Goal: Manage account settings

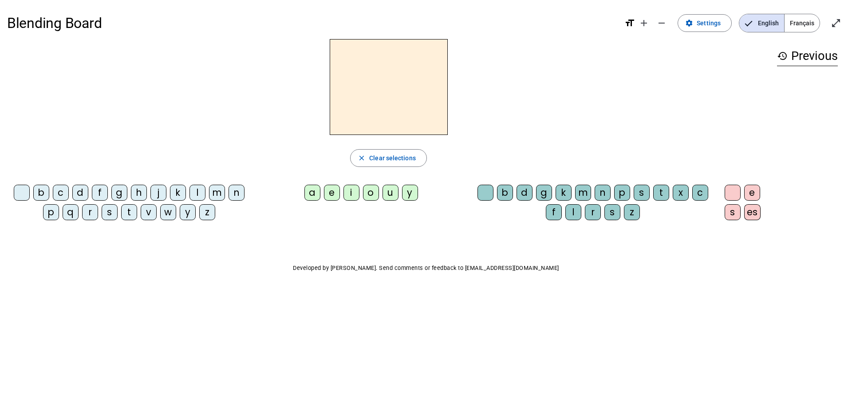
drag, startPoint x: 127, startPoint y: 211, endPoint x: 197, endPoint y: 215, distance: 69.7
click at [129, 211] on div "t" at bounding box center [129, 212] width 16 height 16
click at [312, 197] on div "a" at bounding box center [312, 192] width 16 height 16
click at [690, 191] on letter-bubble "x" at bounding box center [682, 194] width 20 height 20
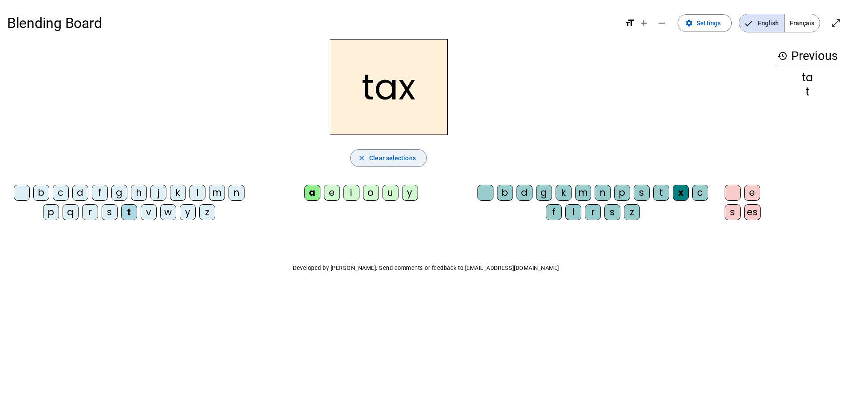
click at [369, 159] on span "button" at bounding box center [388, 157] width 76 height 21
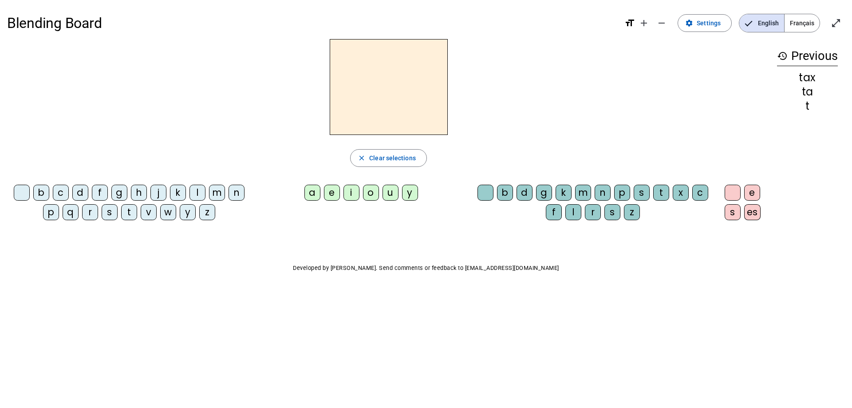
click at [133, 211] on div "t" at bounding box center [129, 212] width 16 height 16
click at [309, 199] on div "a" at bounding box center [312, 192] width 16 height 16
click at [699, 190] on div "c" at bounding box center [700, 192] width 16 height 16
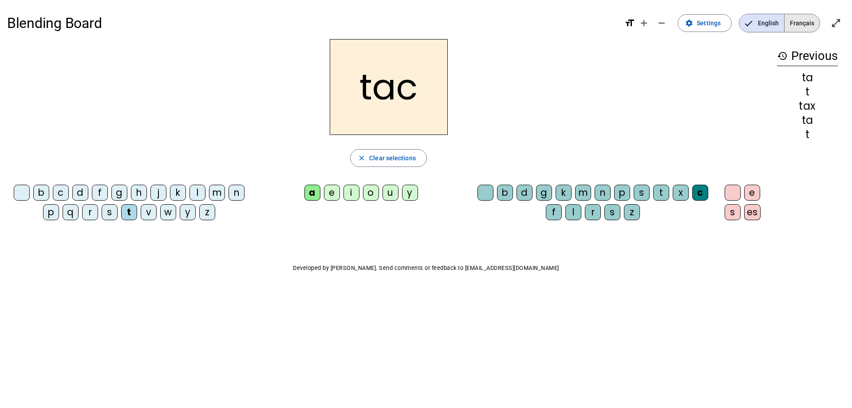
click at [809, 23] on span "Français" at bounding box center [801, 23] width 35 height 18
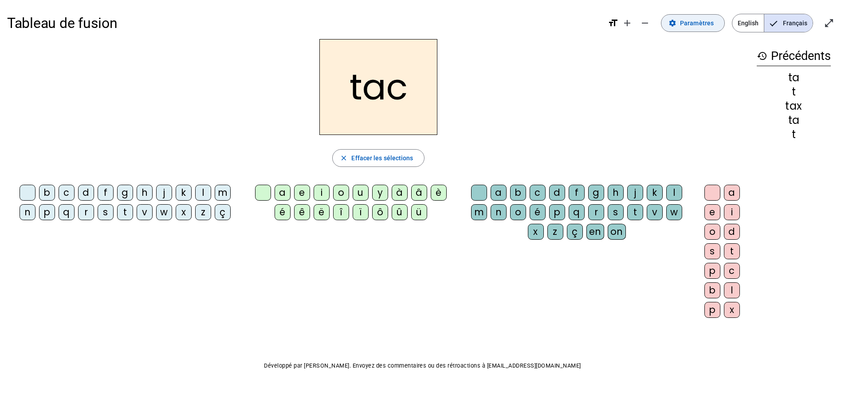
click at [690, 23] on span "Paramètres" at bounding box center [697, 23] width 34 height 11
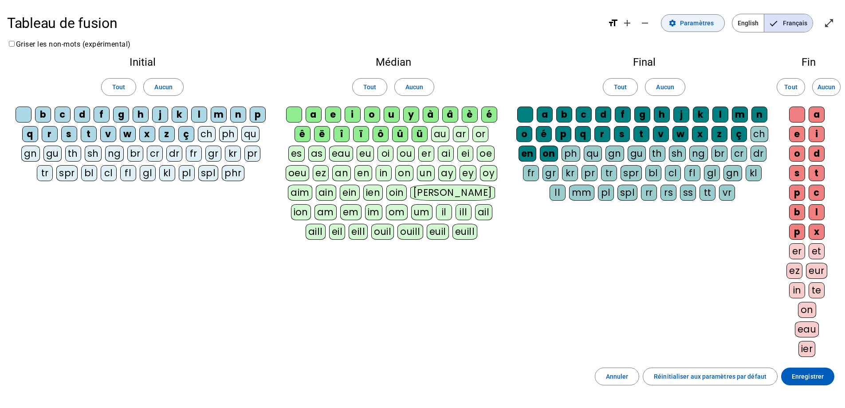
click at [690, 23] on span "Paramètres" at bounding box center [697, 23] width 34 height 11
click at [643, 24] on mat-icon "remove" at bounding box center [645, 23] width 11 height 11
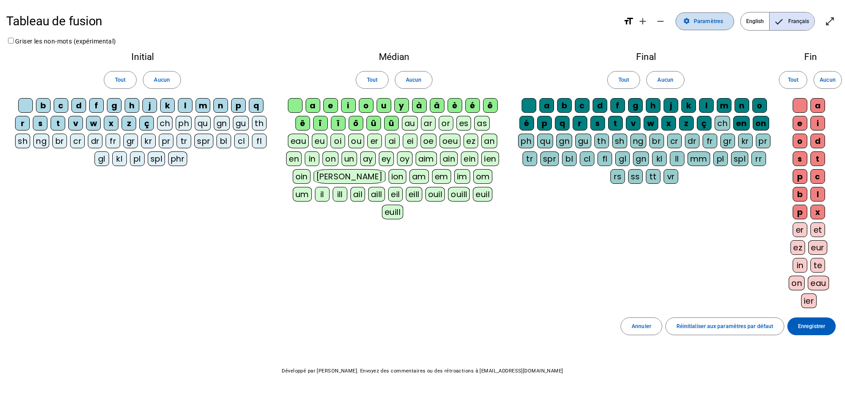
click at [705, 23] on span "Paramètres" at bounding box center [708, 21] width 29 height 9
click at [827, 20] on mat-icon "open_in_full" at bounding box center [829, 21] width 11 height 11
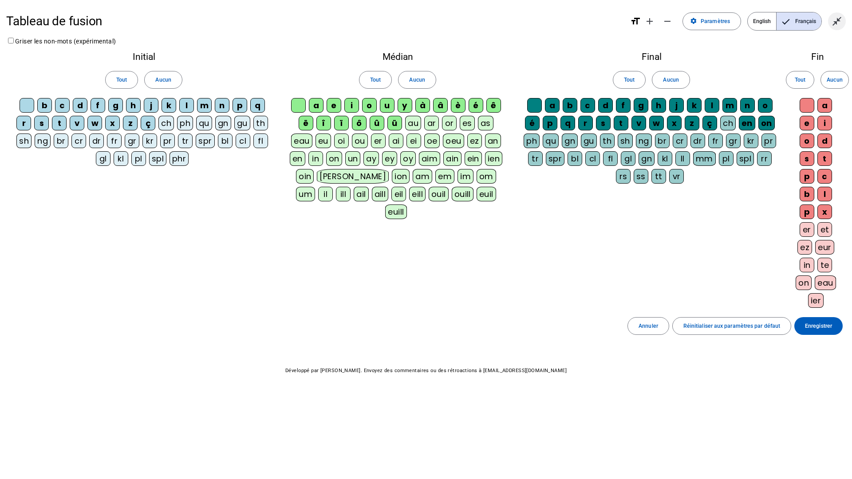
click at [839, 23] on mat-icon "close_fullscreen" at bounding box center [836, 21] width 11 height 11
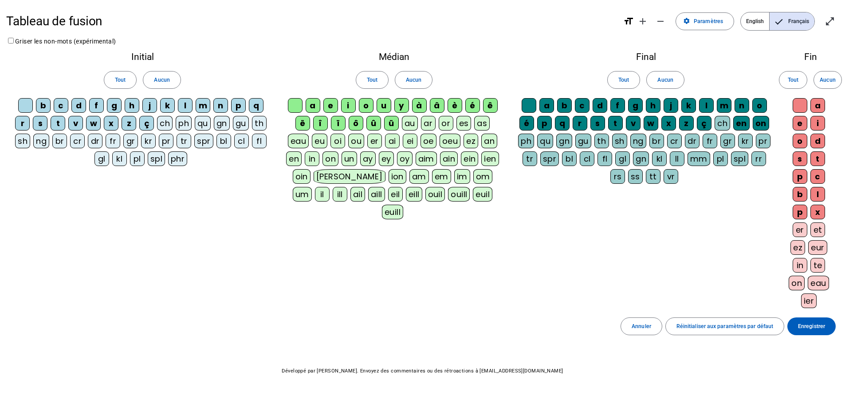
click at [631, 18] on mat-icon "format_size" at bounding box center [628, 21] width 11 height 11
click at [659, 20] on mat-icon "remove" at bounding box center [660, 21] width 11 height 11
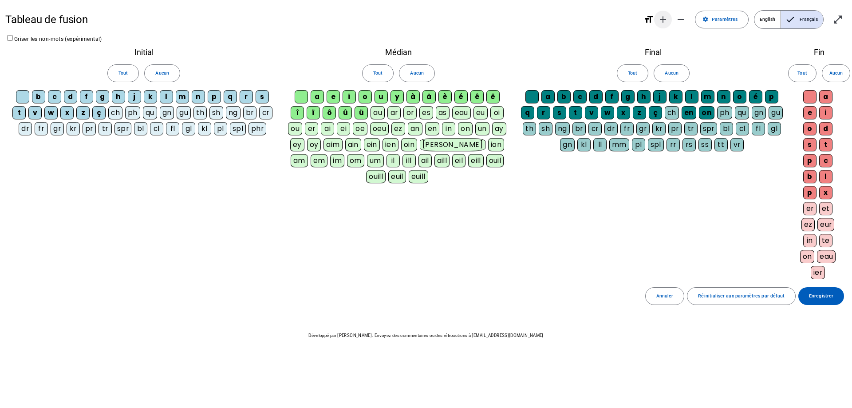
click at [660, 20] on mat-icon "add" at bounding box center [662, 19] width 11 height 11
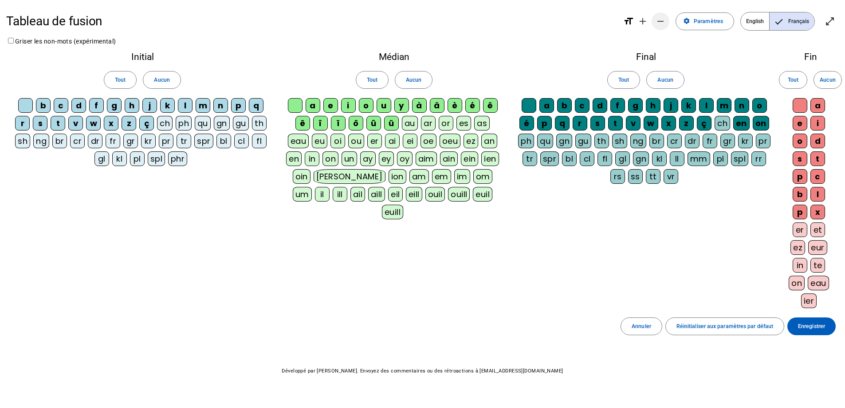
click at [651, 23] on span "Diminuer la taille de la police" at bounding box center [660, 21] width 21 height 21
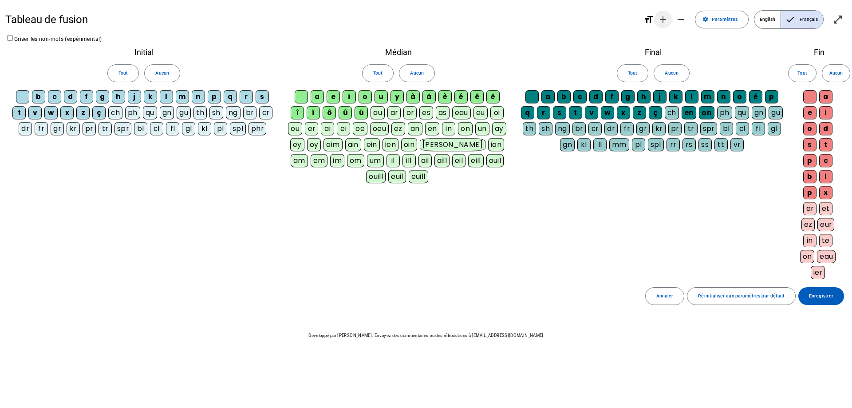
click at [663, 19] on mat-icon "add" at bounding box center [662, 19] width 11 height 11
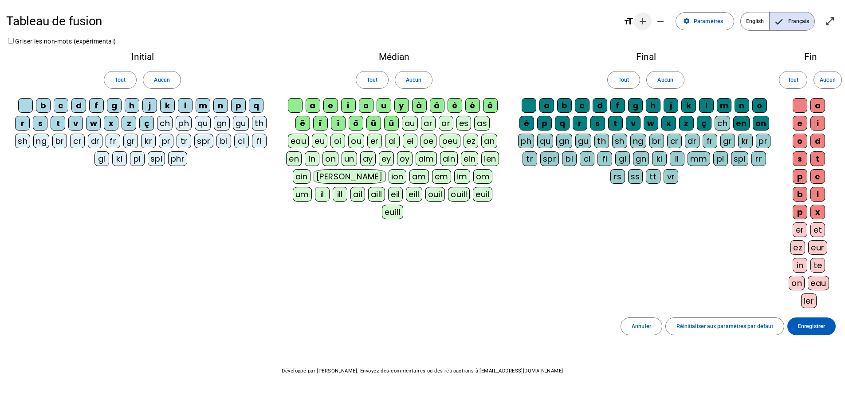
click at [648, 23] on mat-icon "add" at bounding box center [642, 21] width 11 height 11
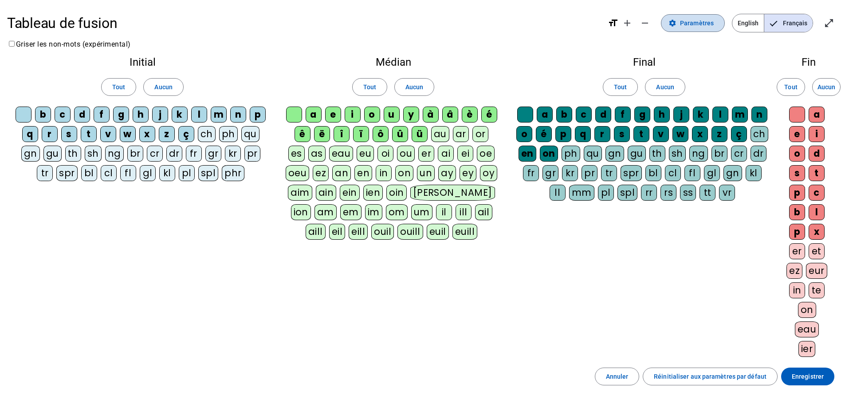
click at [691, 23] on span "Paramètres" at bounding box center [697, 23] width 34 height 11
click at [781, 19] on span "Français" at bounding box center [788, 23] width 48 height 18
click at [750, 24] on span "English" at bounding box center [747, 23] width 31 height 18
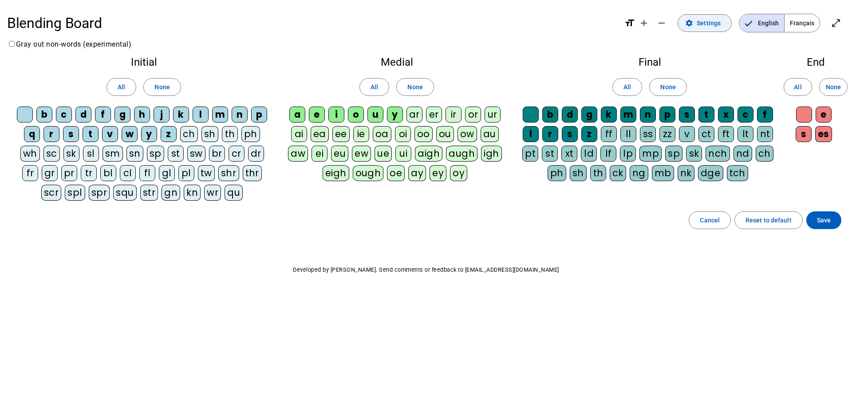
click at [706, 20] on span "Settings" at bounding box center [708, 23] width 24 height 11
drag, startPoint x: 687, startPoint y: 20, endPoint x: 683, endPoint y: 32, distance: 12.9
click at [683, 32] on span at bounding box center [704, 22] width 53 height 21
click at [686, 22] on span at bounding box center [704, 22] width 53 height 21
click at [698, 217] on span at bounding box center [709, 219] width 41 height 21
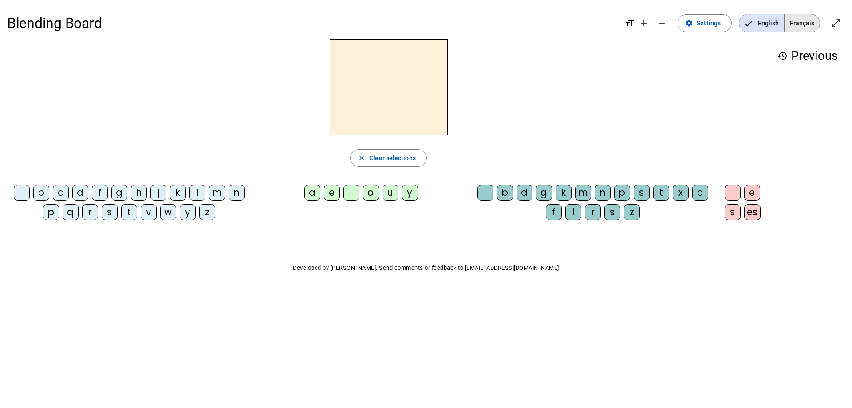
click at [803, 21] on span "Français" at bounding box center [801, 23] width 35 height 18
